Goal: Share content

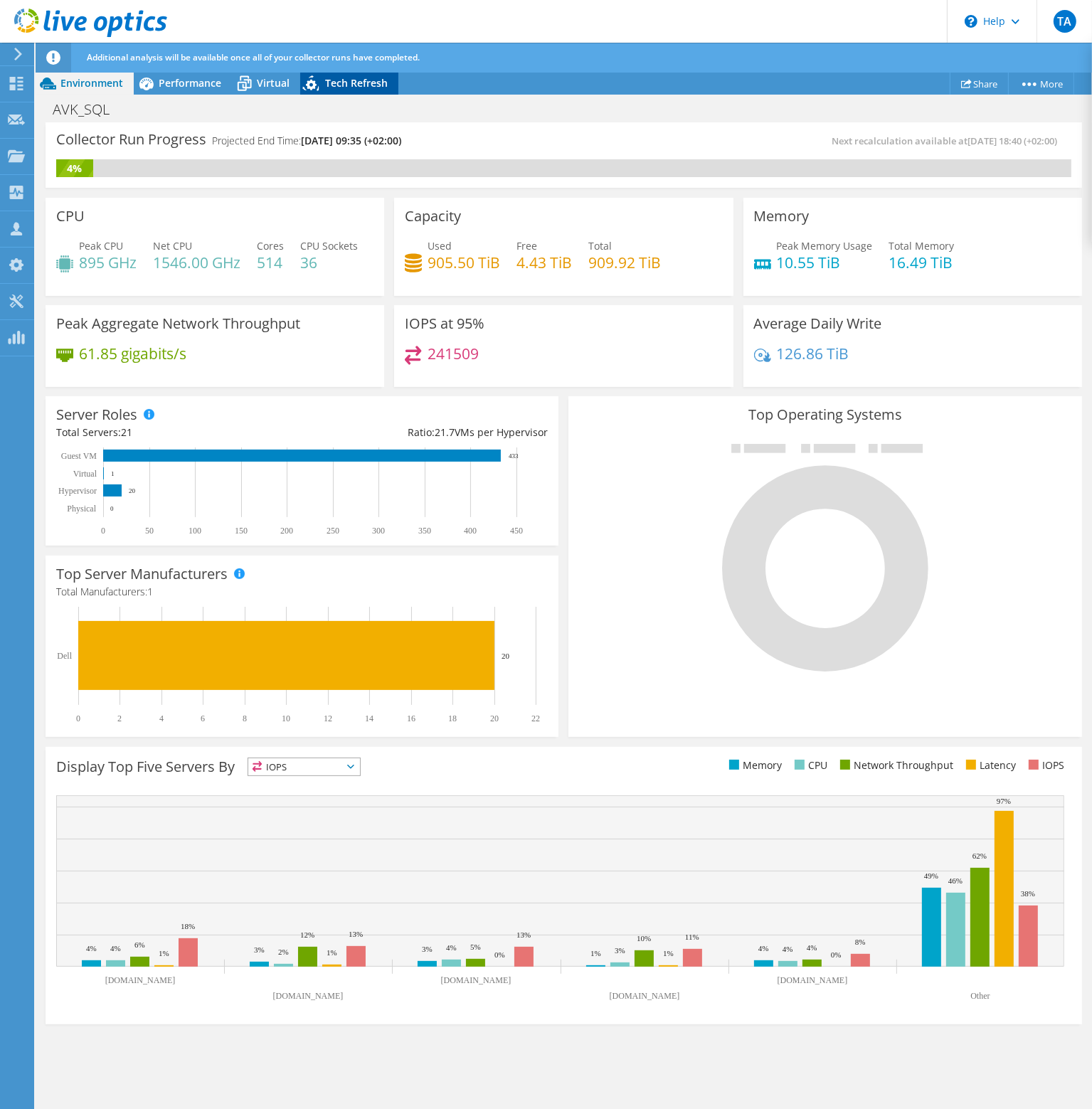
click at [350, 81] on span "Tech Refresh" at bounding box center [357, 83] width 62 height 14
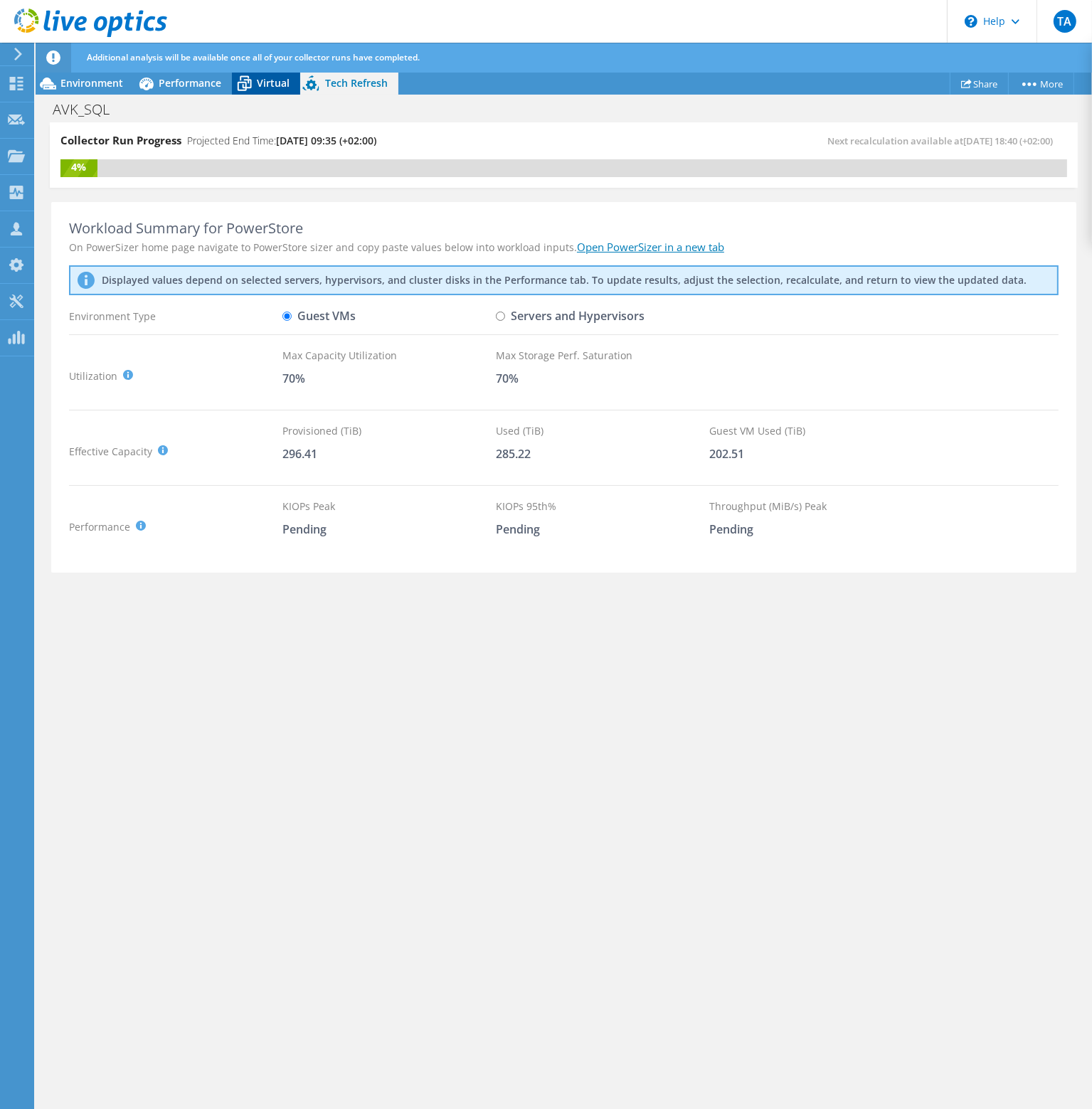
click at [254, 87] on icon at bounding box center [244, 83] width 25 height 25
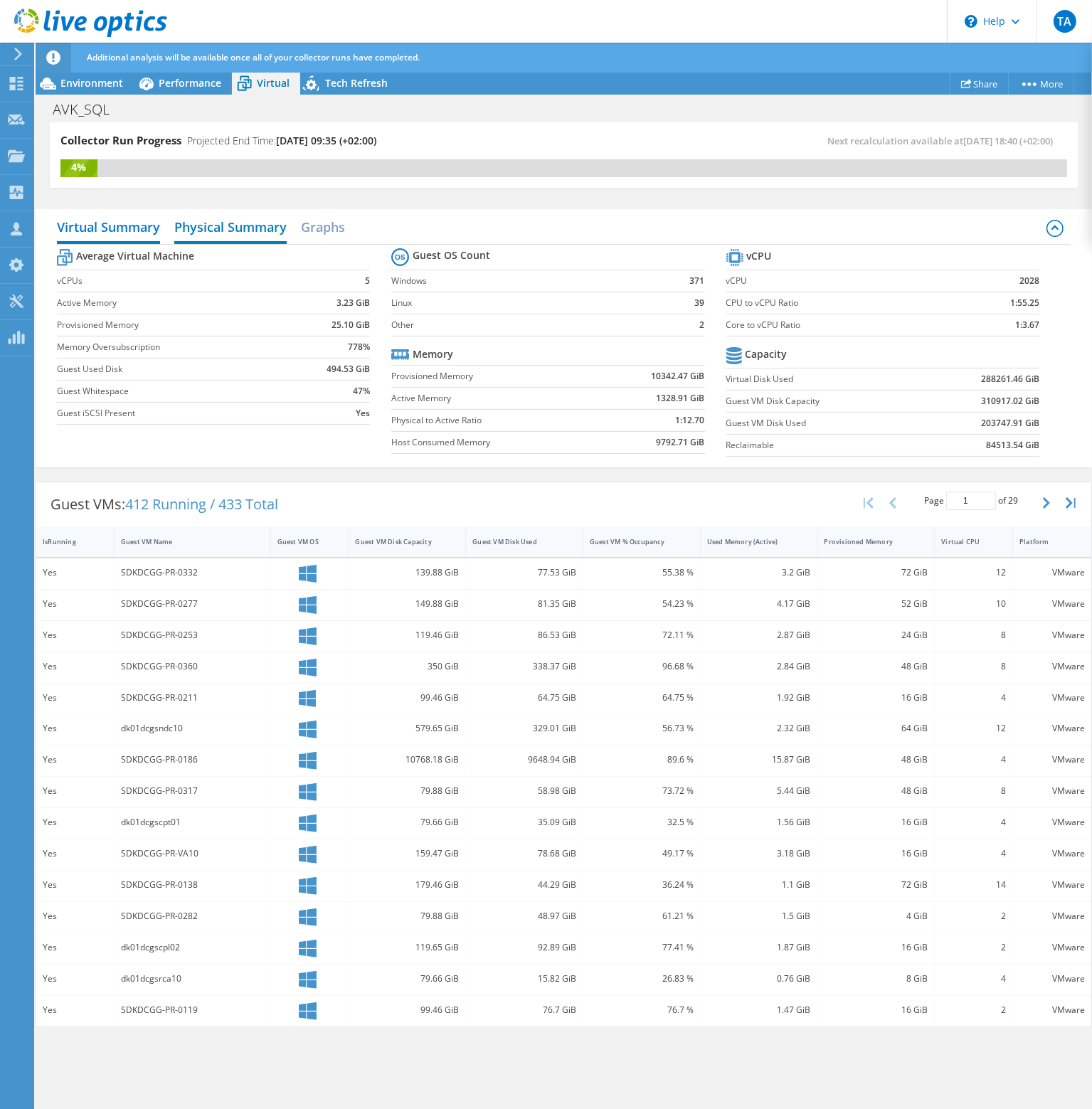
click at [259, 230] on h2 "Physical Summary" at bounding box center [230, 228] width 112 height 31
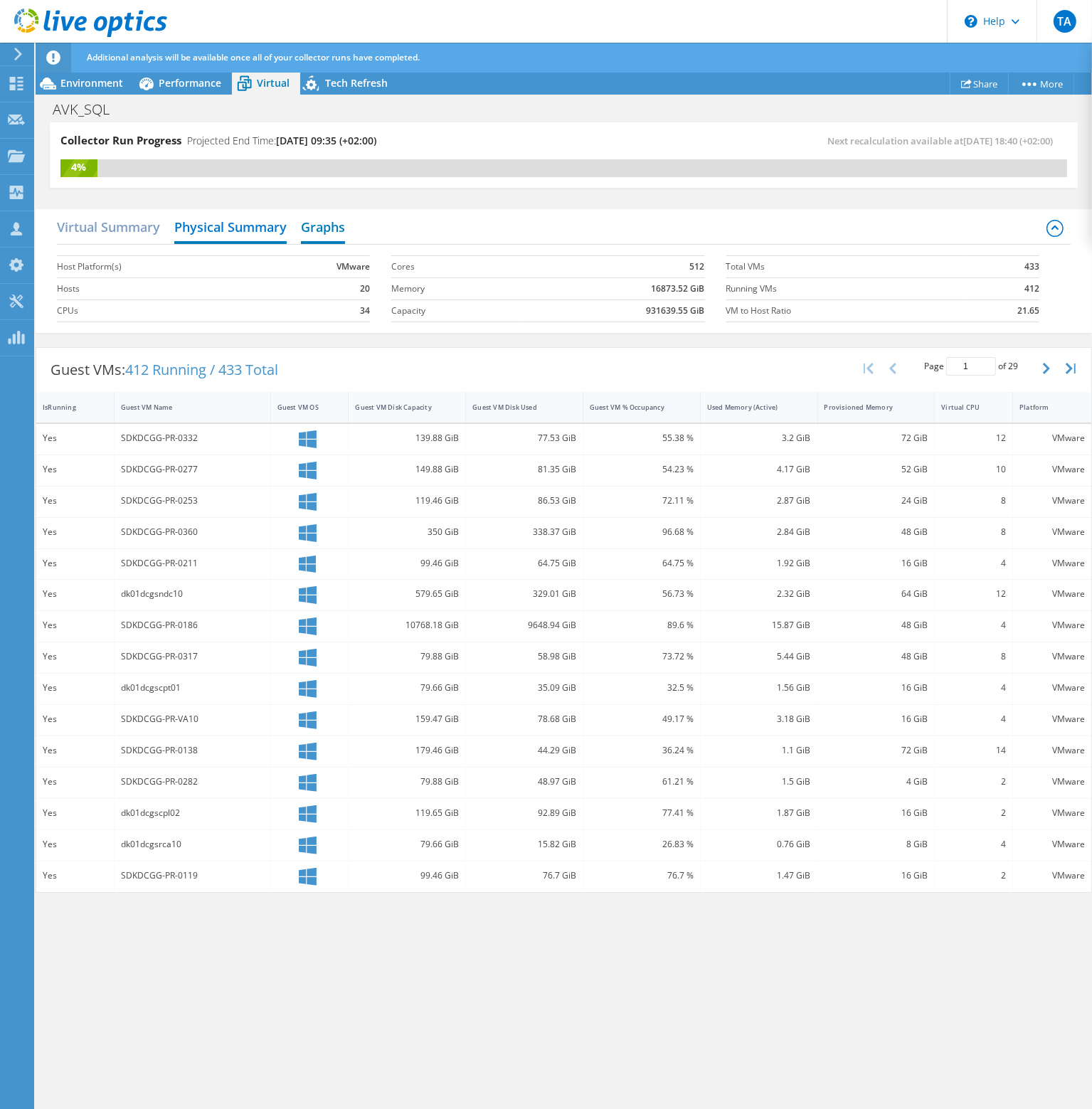
click at [307, 226] on h2 "Graphs" at bounding box center [323, 228] width 44 height 31
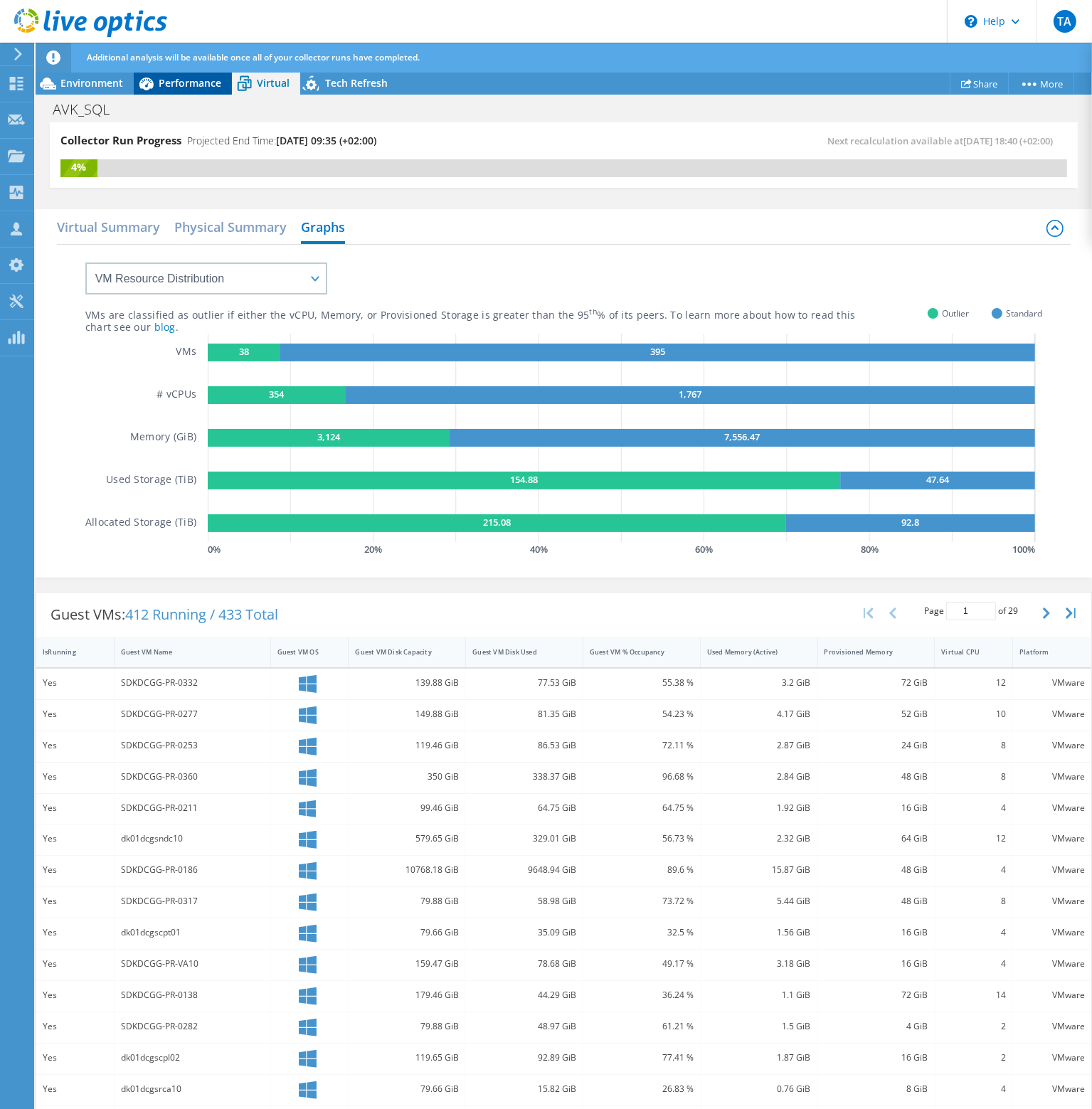
click at [177, 90] on div "Performance" at bounding box center [183, 83] width 98 height 22
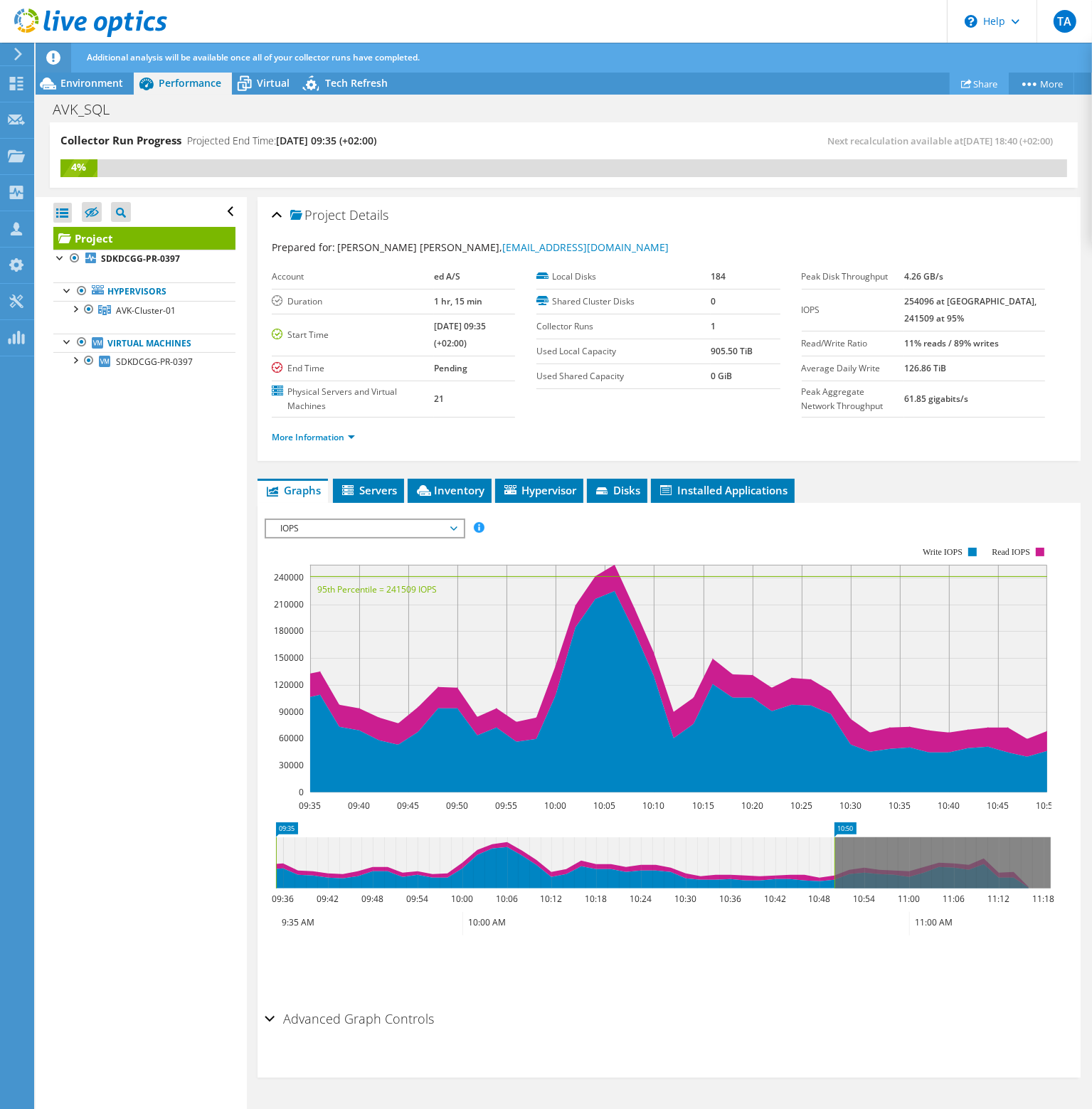
click at [982, 77] on link "Share" at bounding box center [980, 83] width 59 height 22
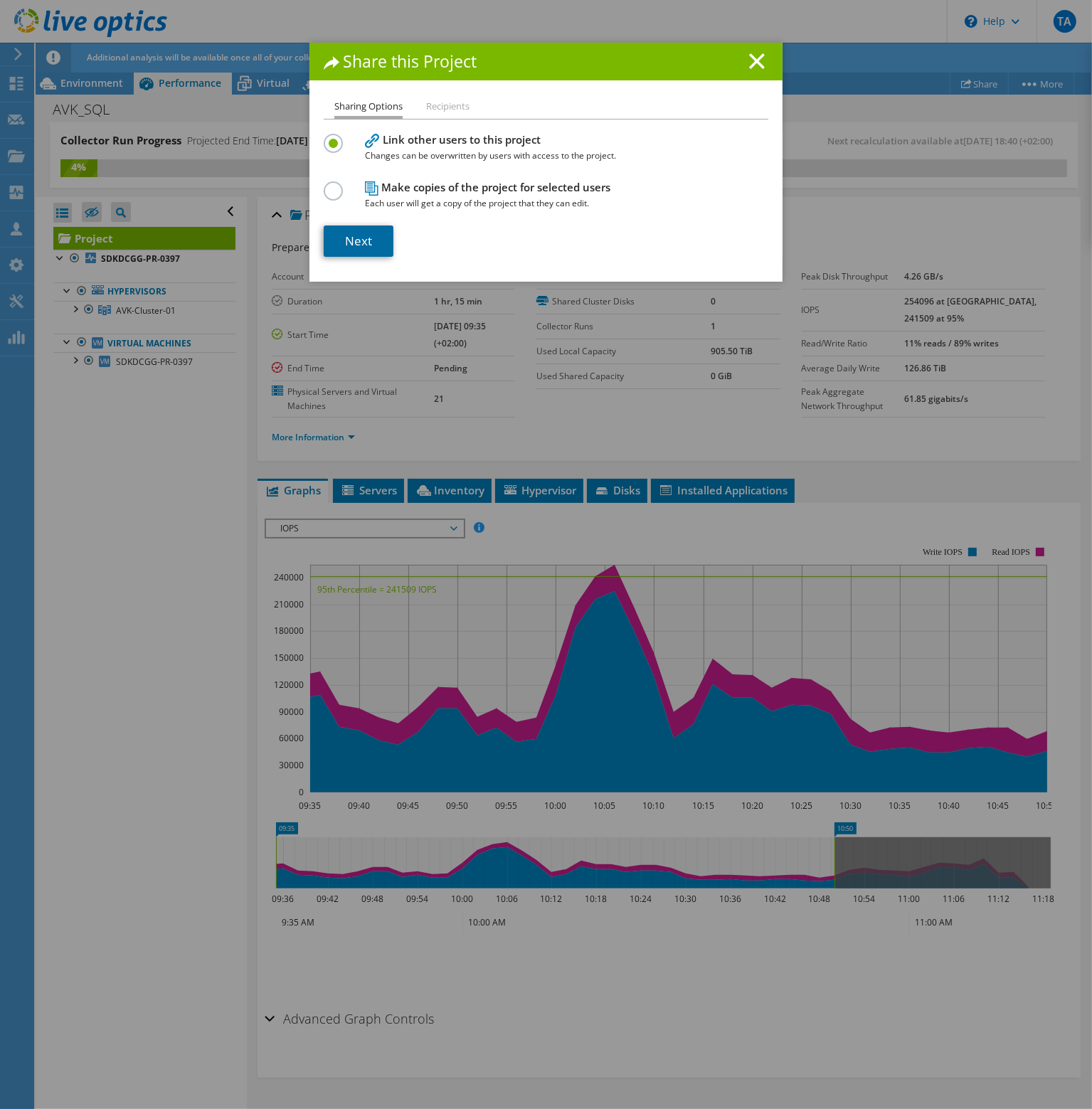
click at [359, 238] on link "Next" at bounding box center [358, 241] width 70 height 31
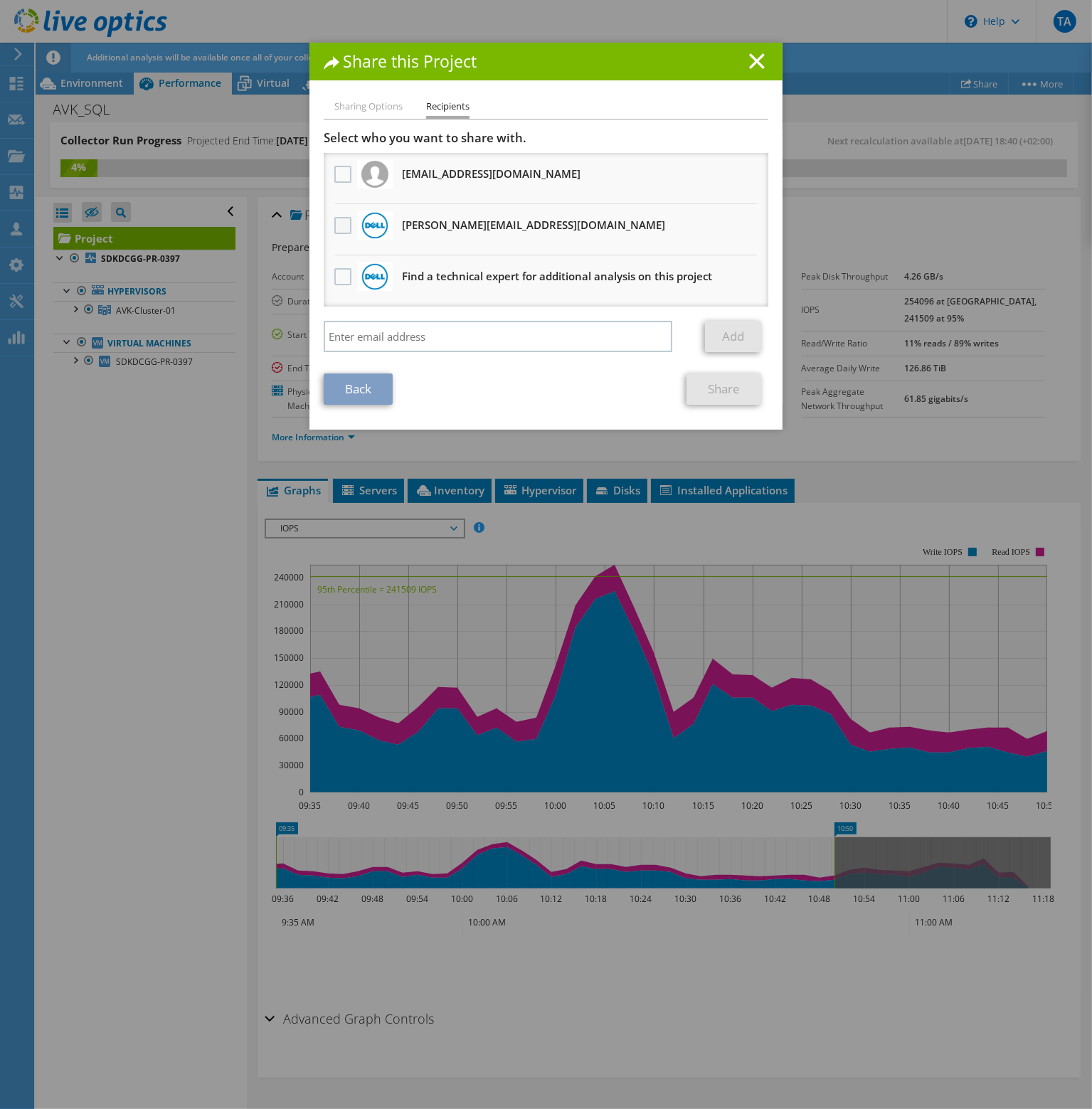
click at [337, 218] on label at bounding box center [344, 226] width 21 height 17
click at [0, 0] on input "checkbox" at bounding box center [0, 0] width 0 height 0
click at [699, 388] on link "Share" at bounding box center [724, 389] width 74 height 31
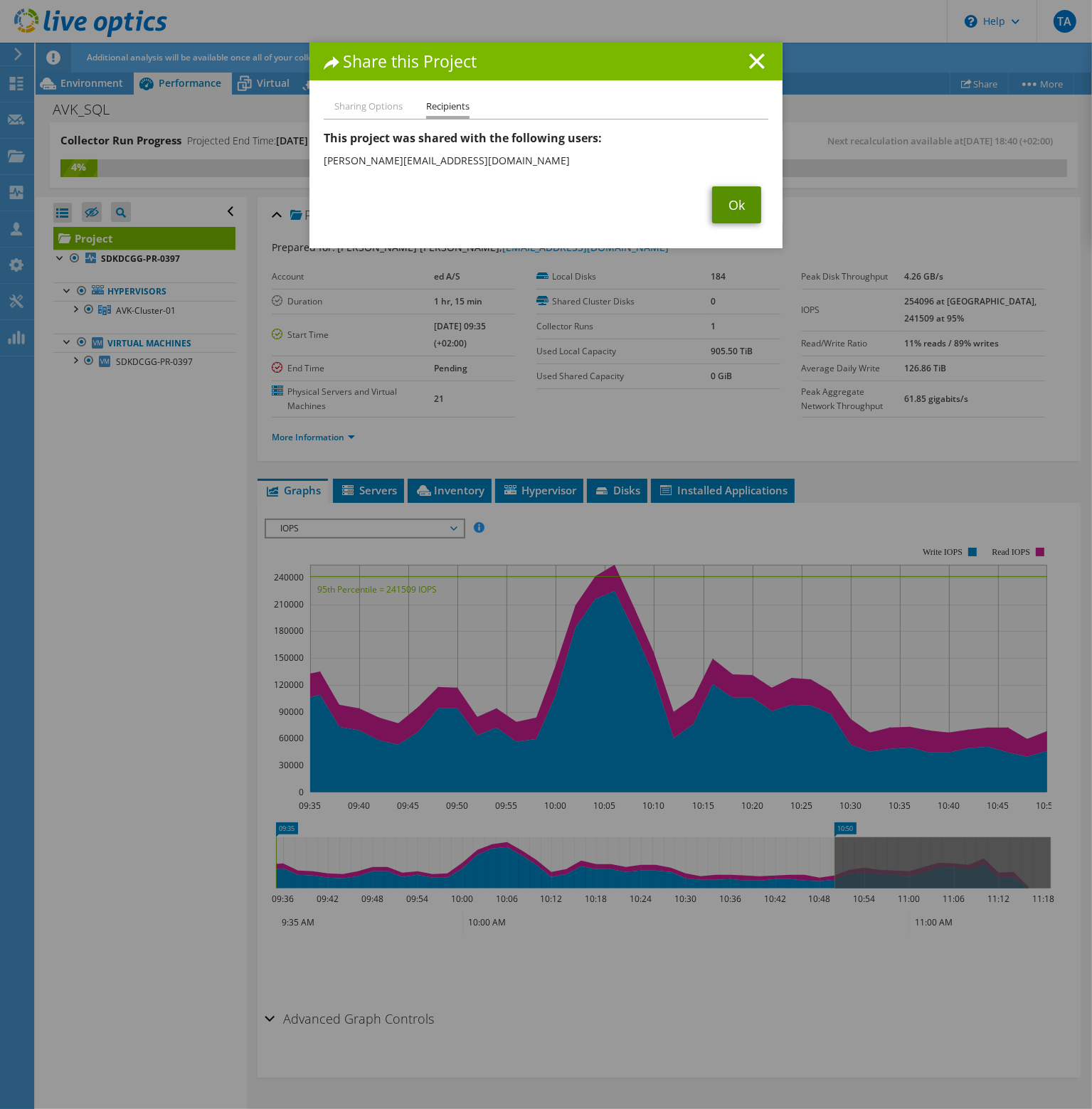
click at [723, 209] on link "Ok" at bounding box center [736, 204] width 49 height 37
